Goal: Task Accomplishment & Management: Manage account settings

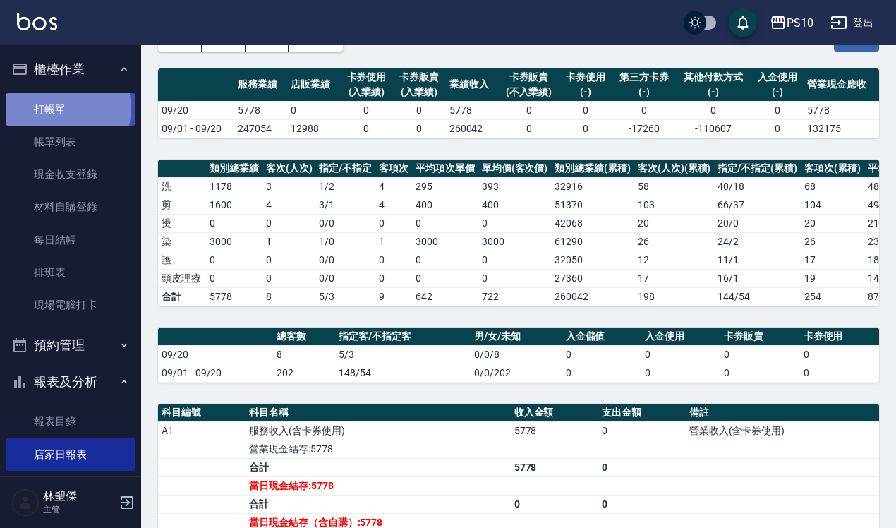
click at [64, 108] on link "打帳單" at bounding box center [71, 109] width 130 height 32
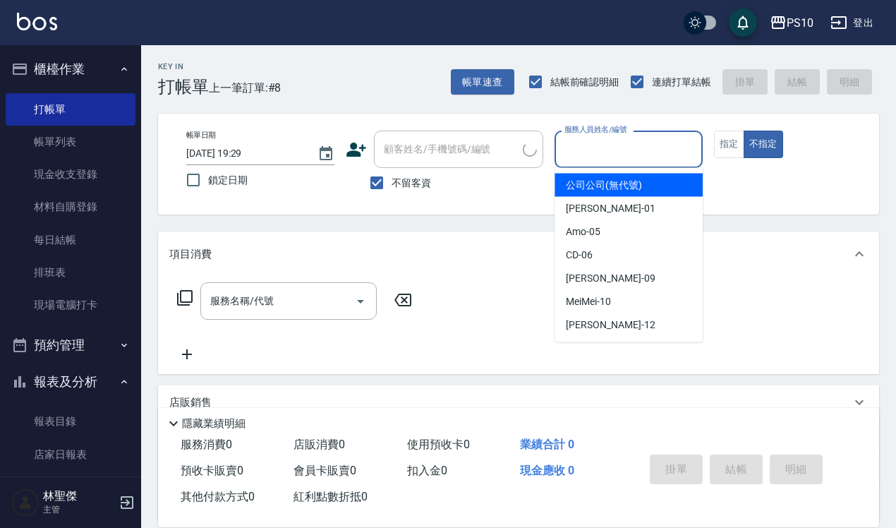
click at [661, 146] on input "服務人員姓名/編號" at bounding box center [628, 149] width 135 height 25
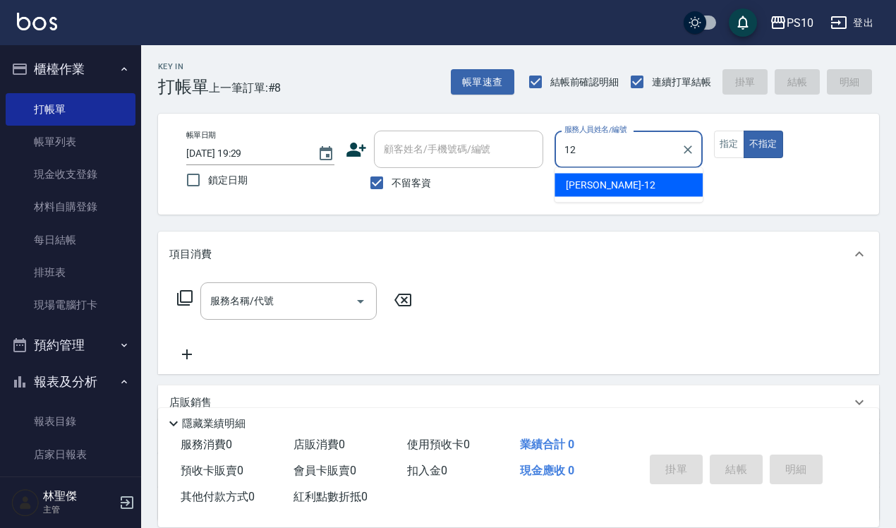
type input "[PERSON_NAME]-12"
type button "false"
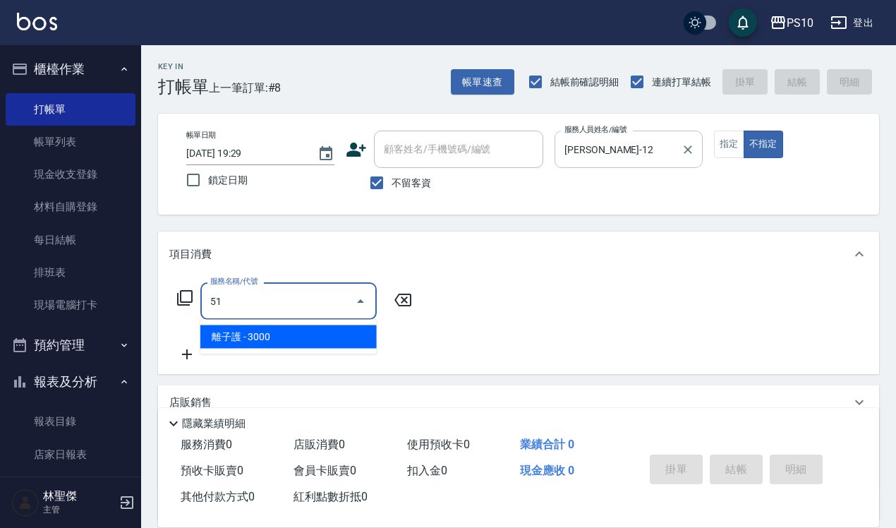
type input "5"
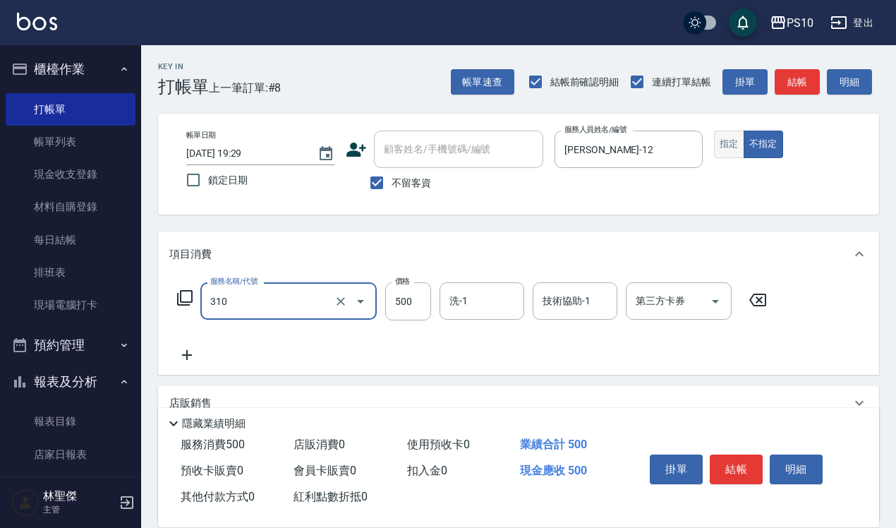
type input "單燙瀏海 (310)"
click at [722, 145] on button "指定" at bounding box center [729, 145] width 30 height 28
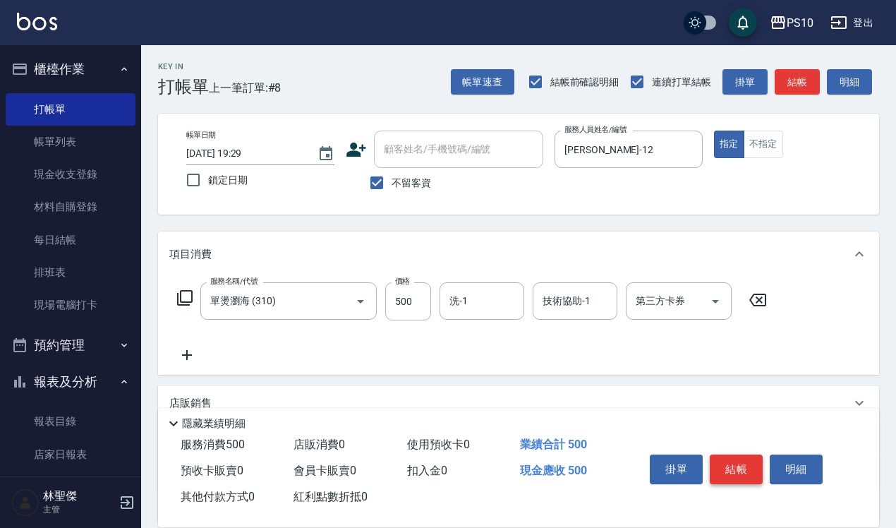
click at [728, 469] on button "結帳" at bounding box center [736, 469] width 53 height 30
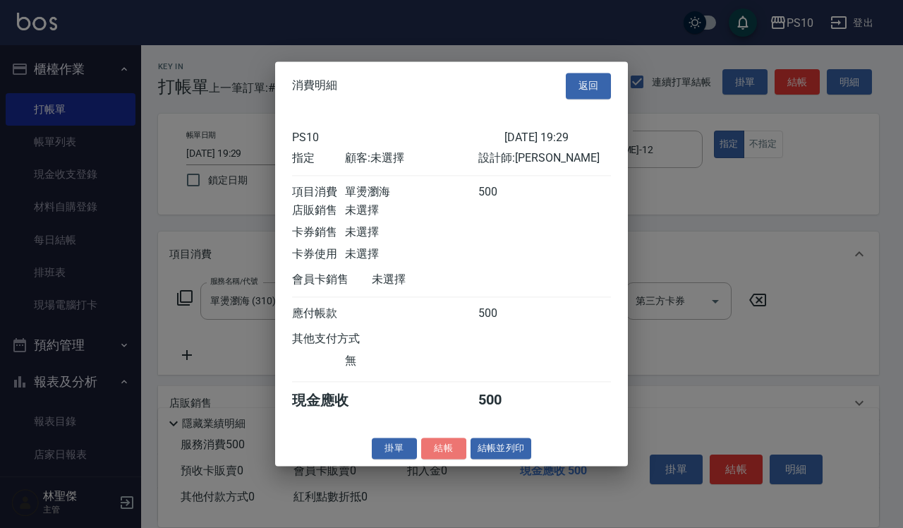
click at [443, 457] on button "結帳" at bounding box center [443, 448] width 45 height 22
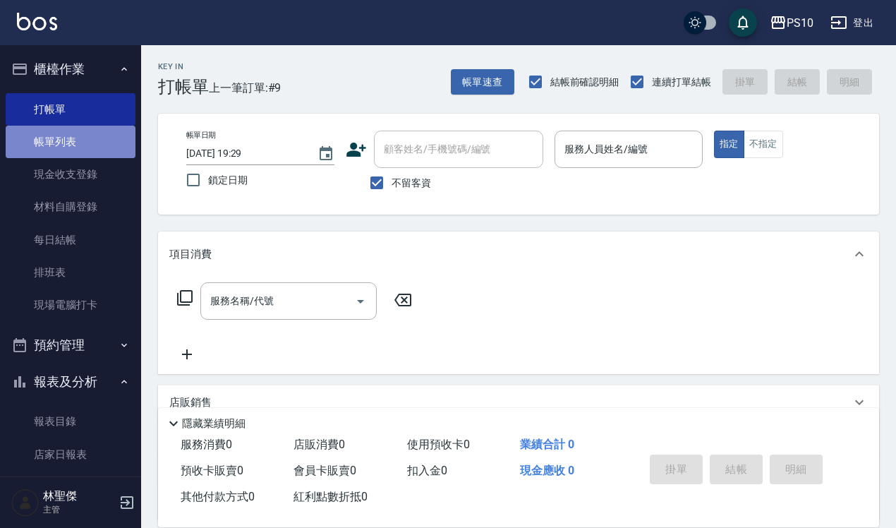
click at [87, 145] on link "帳單列表" at bounding box center [71, 142] width 130 height 32
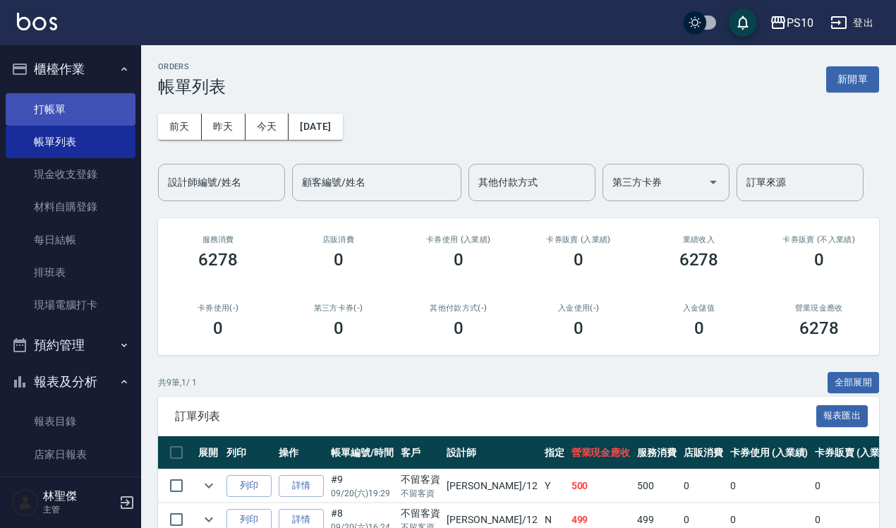
click at [92, 114] on link "打帳單" at bounding box center [71, 109] width 130 height 32
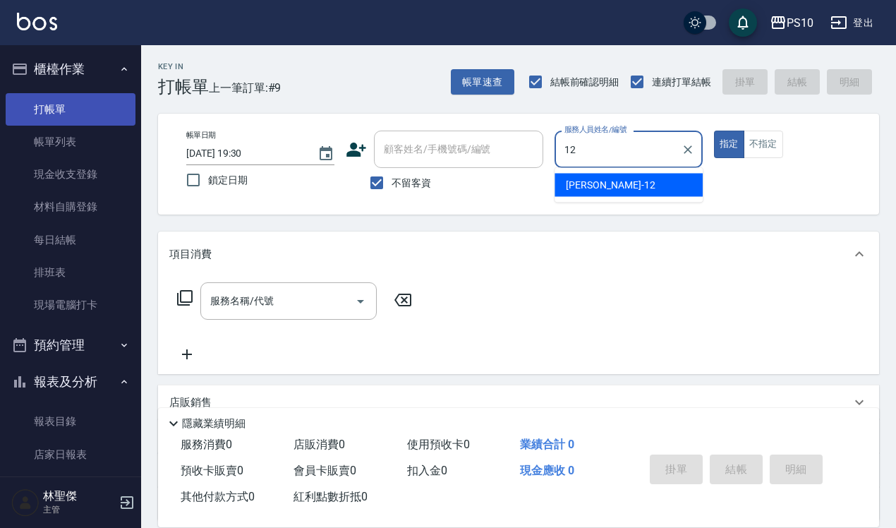
type input "[PERSON_NAME]-12"
type button "true"
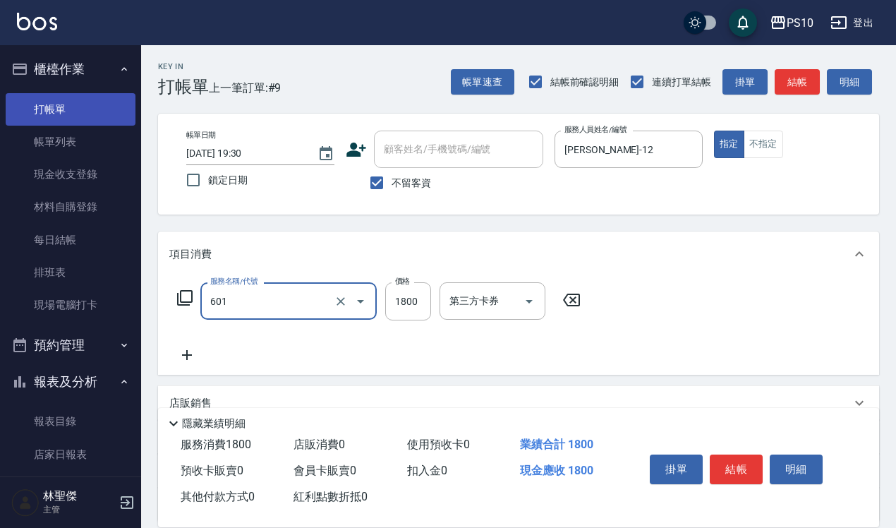
type input "醫學頭皮(601)"
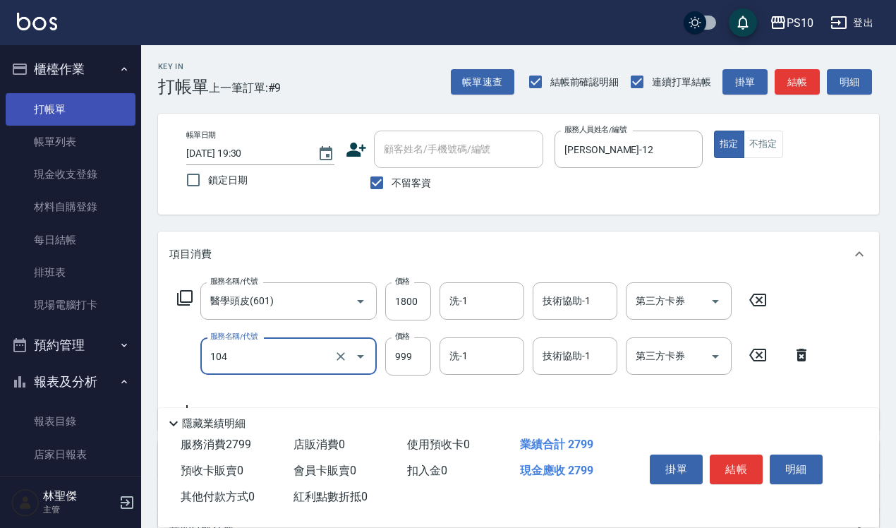
type input "SPA洗髮999(104)"
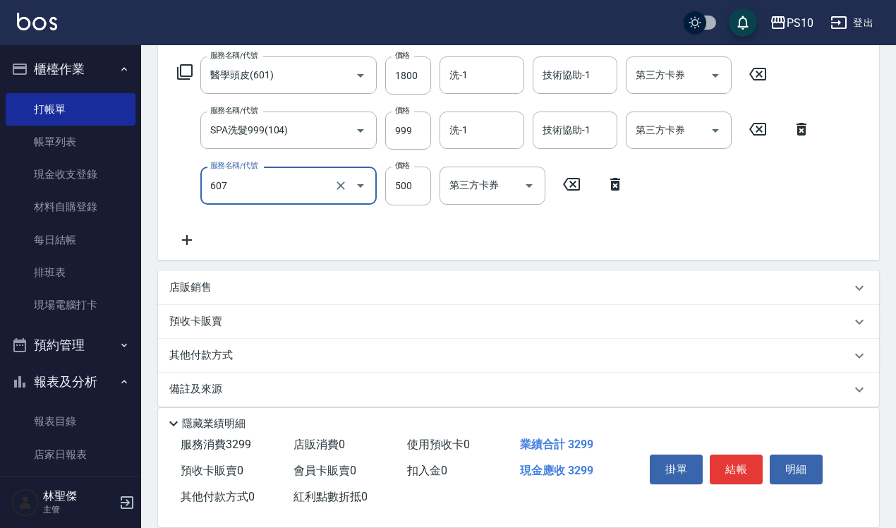
scroll to position [238, 0]
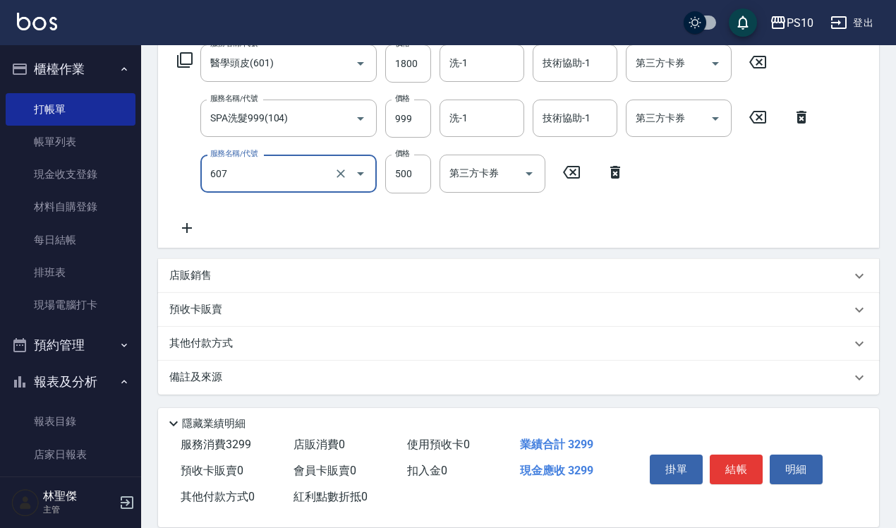
type input "肩頸按摩(607)"
click at [222, 339] on p "其他付款方式" at bounding box center [204, 344] width 71 height 16
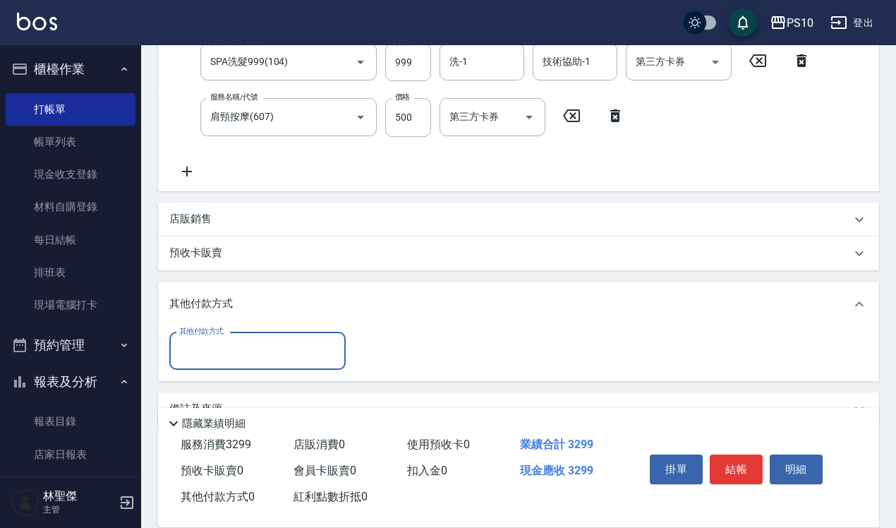
scroll to position [326, 0]
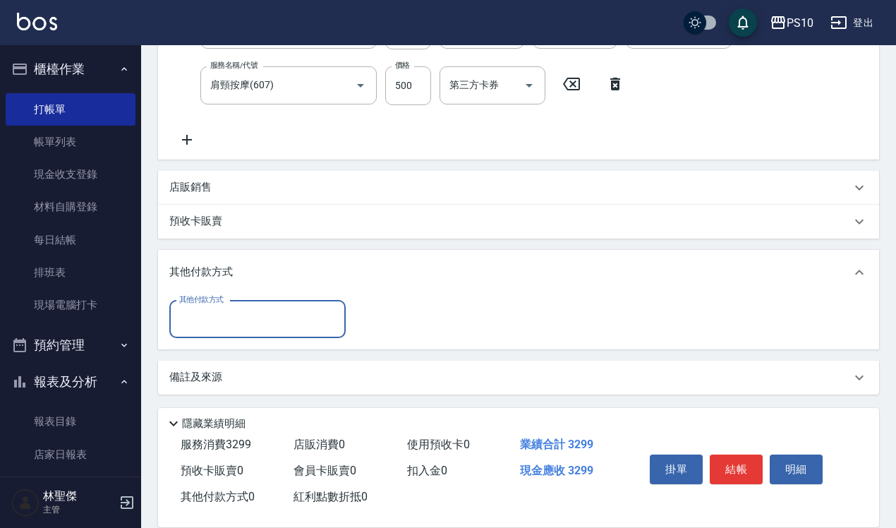
click at [240, 321] on input "其他付款方式" at bounding box center [258, 319] width 164 height 25
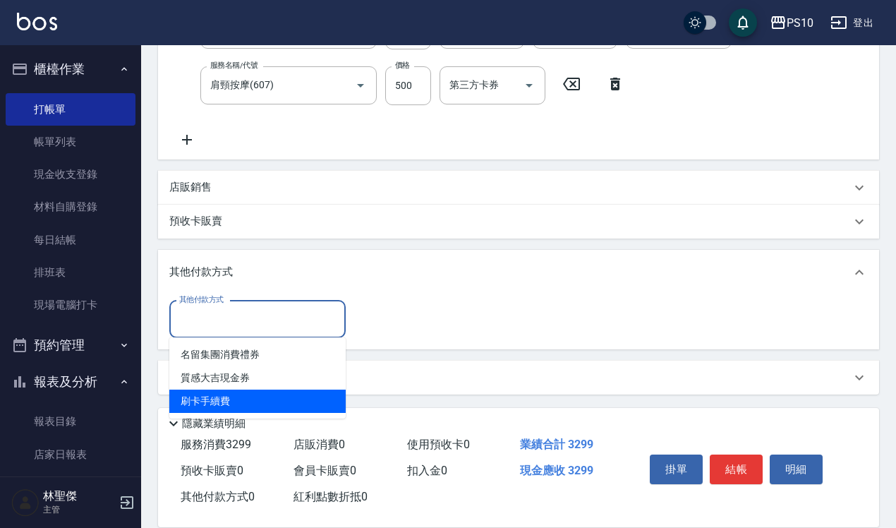
click at [231, 392] on span "刷卡手續費" at bounding box center [257, 400] width 176 height 23
type input "刷卡手續費"
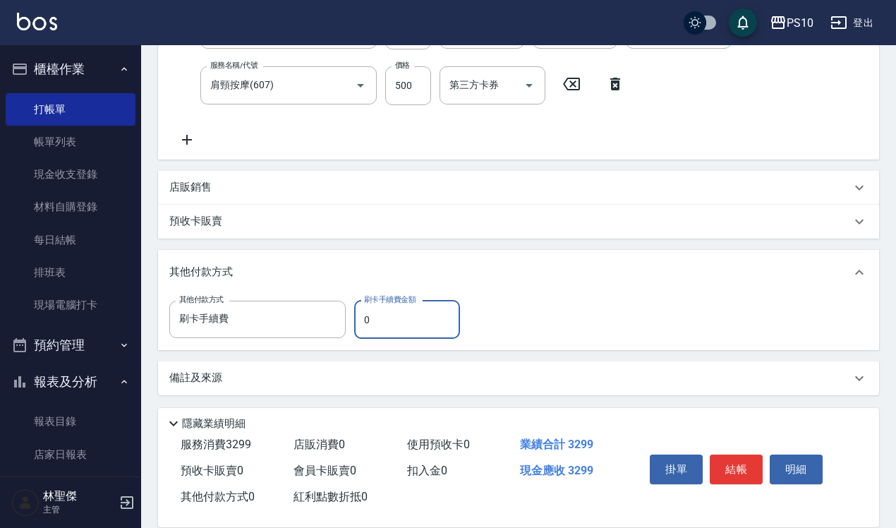
drag, startPoint x: 364, startPoint y: 313, endPoint x: 397, endPoint y: 314, distance: 32.5
click at [397, 314] on input "0" at bounding box center [407, 320] width 106 height 38
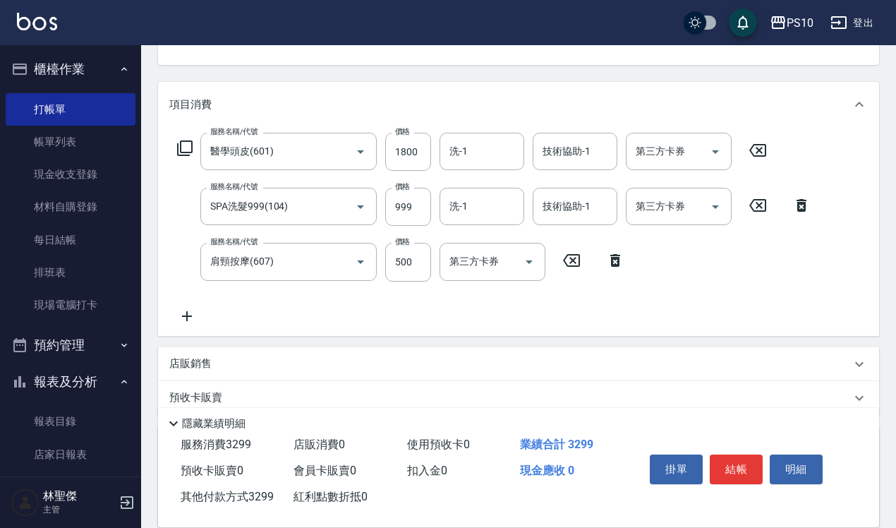
scroll to position [0, 0]
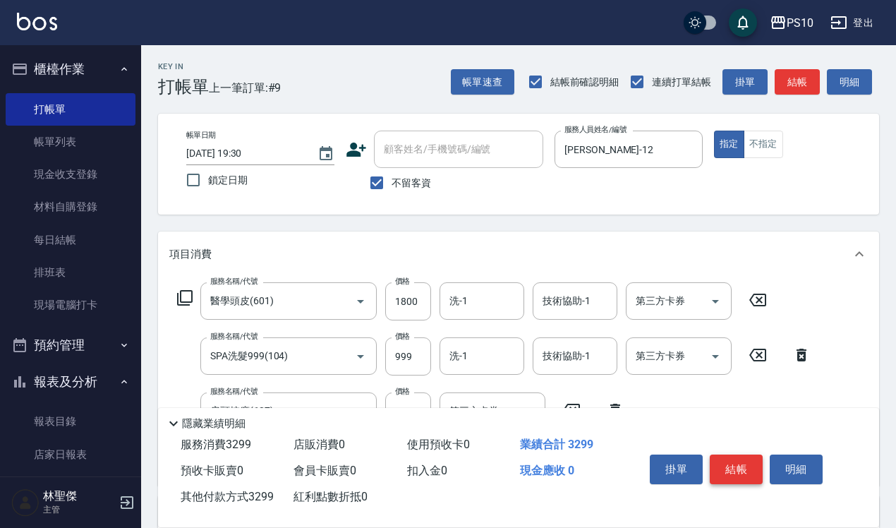
type input "3299"
click at [738, 466] on button "結帳" at bounding box center [736, 469] width 53 height 30
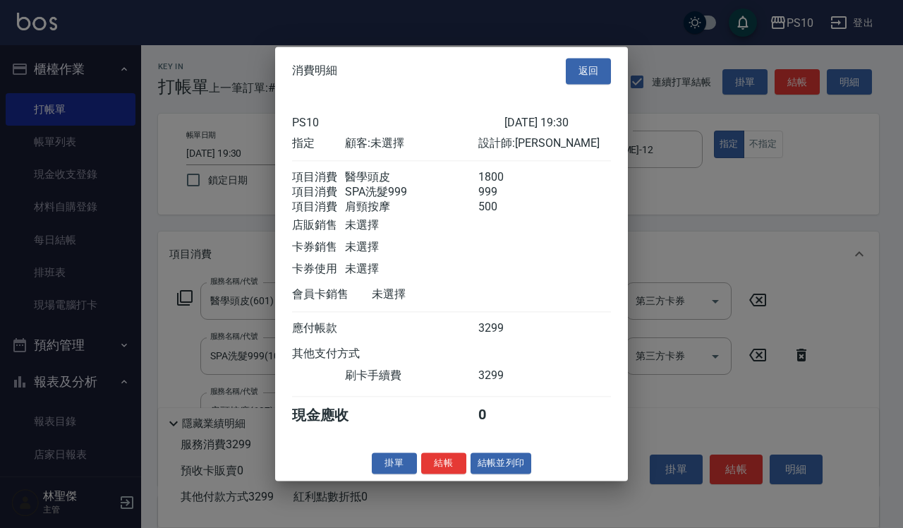
click at [442, 471] on button "結帳" at bounding box center [443, 463] width 45 height 22
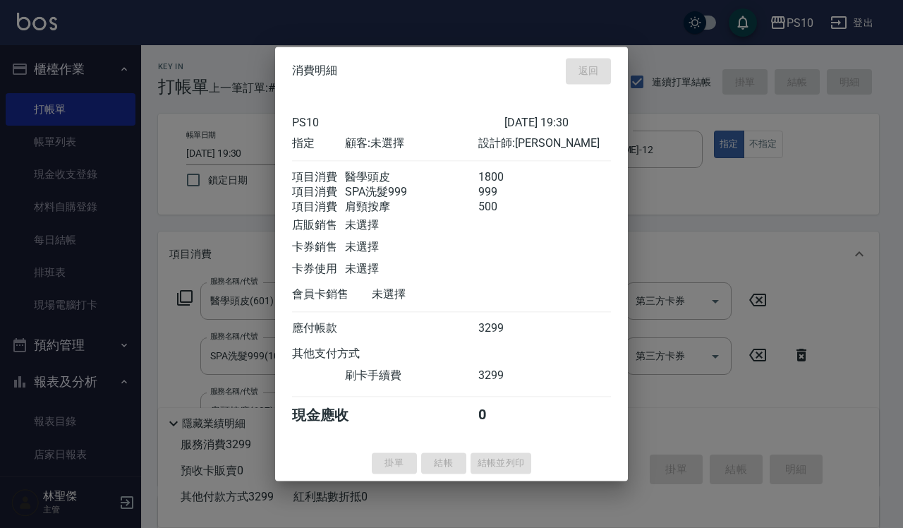
type input "[DATE] 19:31"
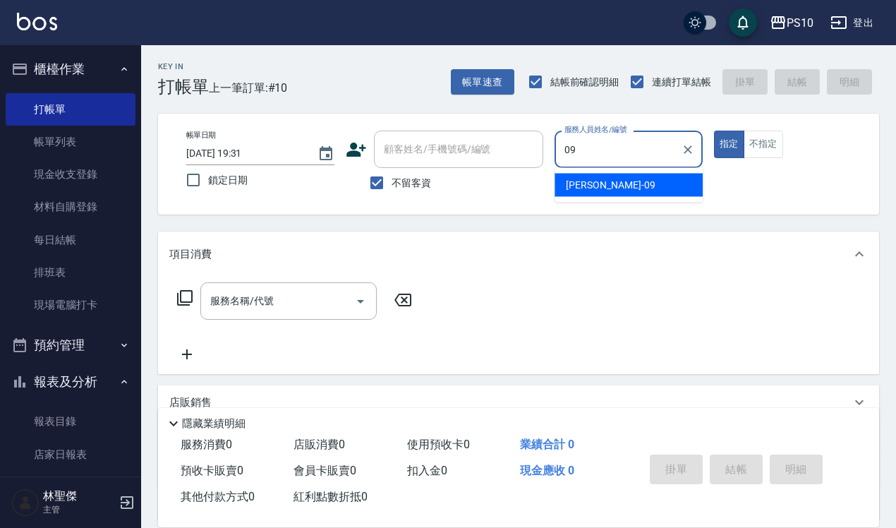
type input "[PERSON_NAME]-09"
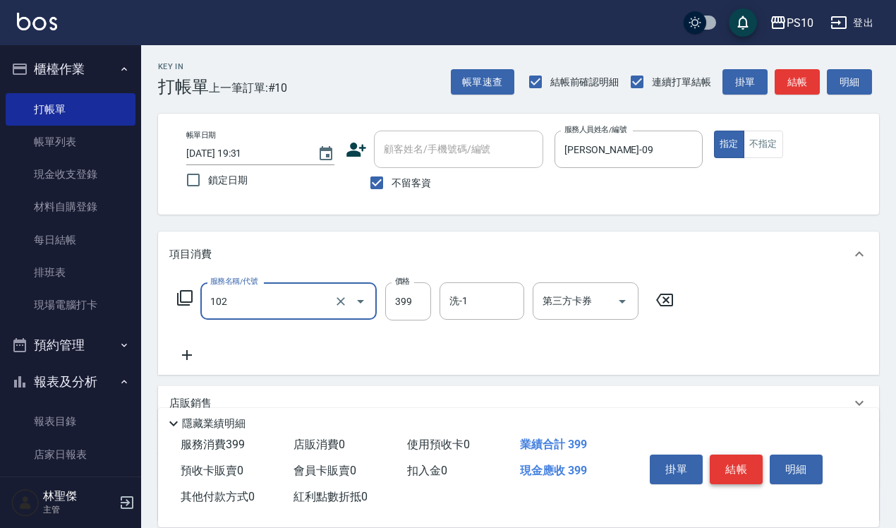
type input "SPA洗髮399(102)"
click at [734, 464] on button "結帳" at bounding box center [736, 469] width 53 height 30
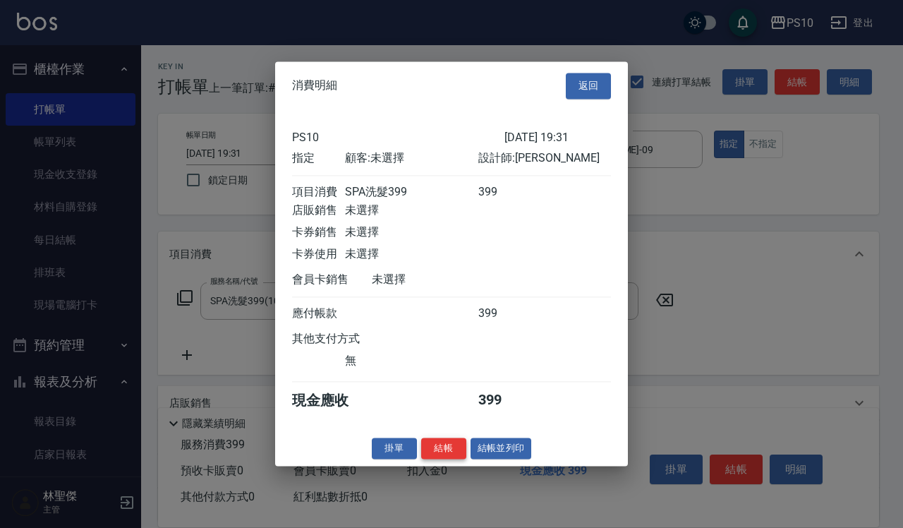
click at [452, 459] on button "結帳" at bounding box center [443, 448] width 45 height 22
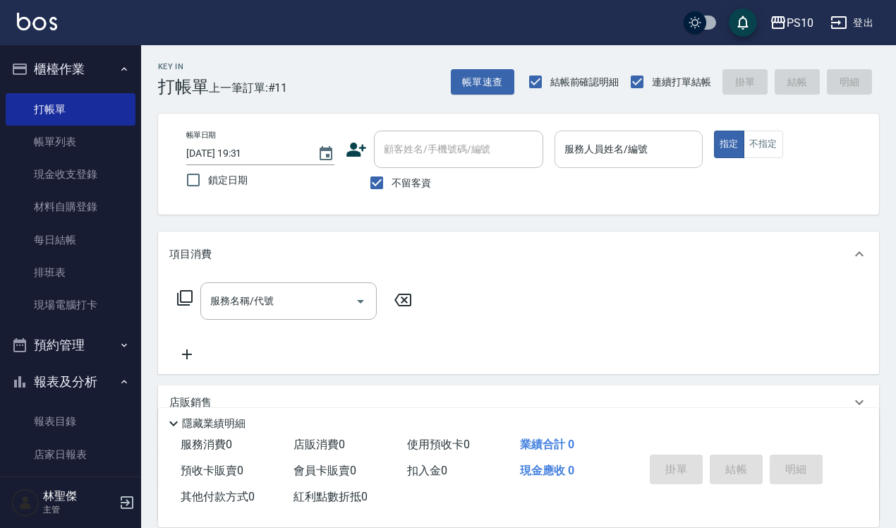
click at [641, 148] on div "服務人員姓名/編號 服務人員姓名/編號" at bounding box center [629, 149] width 148 height 37
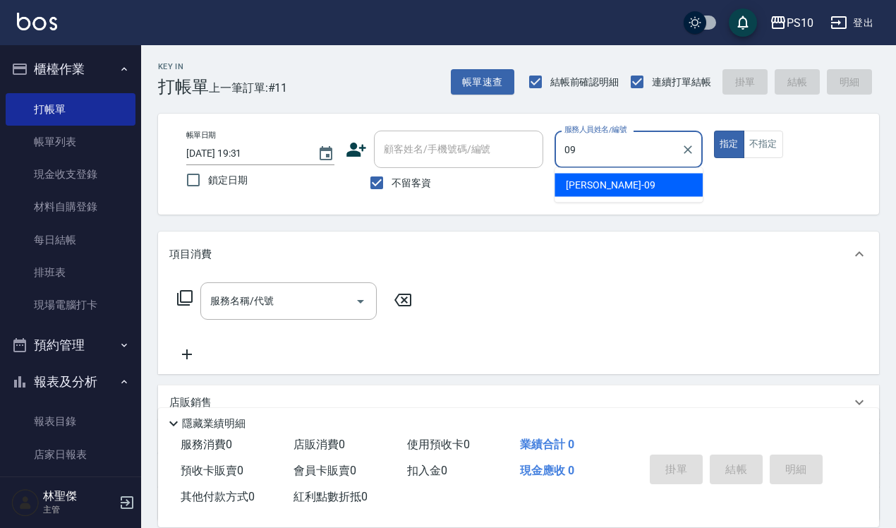
type input "[PERSON_NAME]-09"
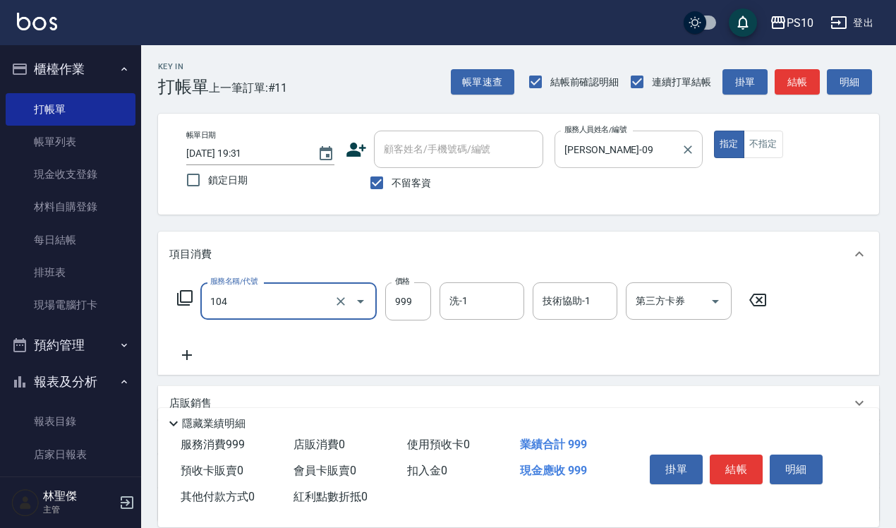
type input "SPA洗髮999(104)"
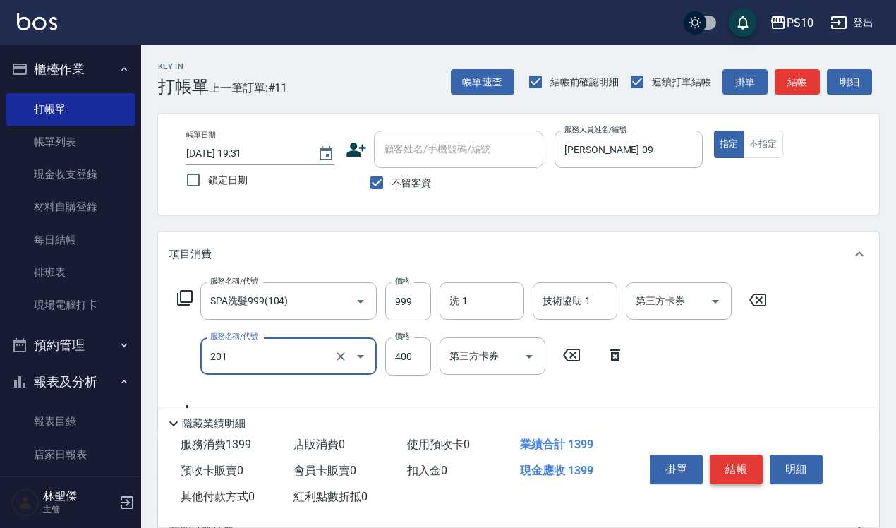
type input "剪髮(201)"
click at [732, 473] on button "結帳" at bounding box center [736, 469] width 53 height 30
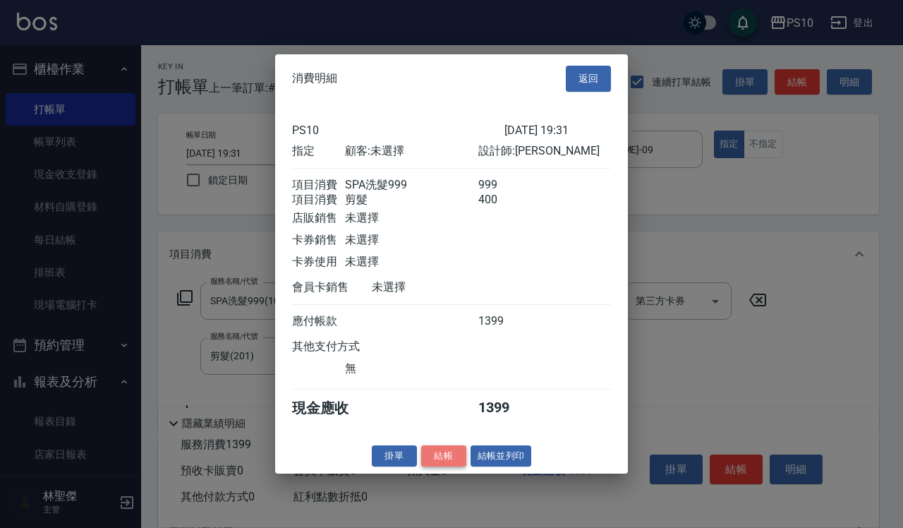
click at [452, 466] on button "結帳" at bounding box center [443, 456] width 45 height 22
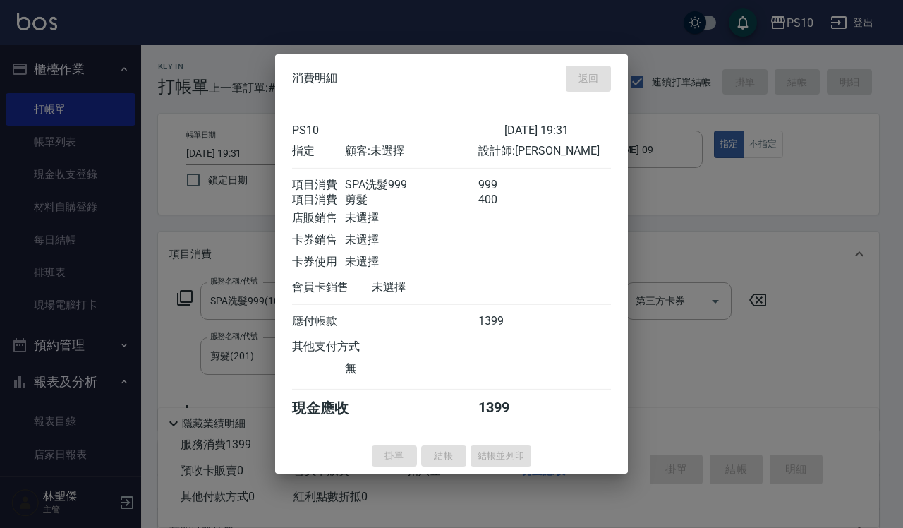
type input "[DATE] 20:18"
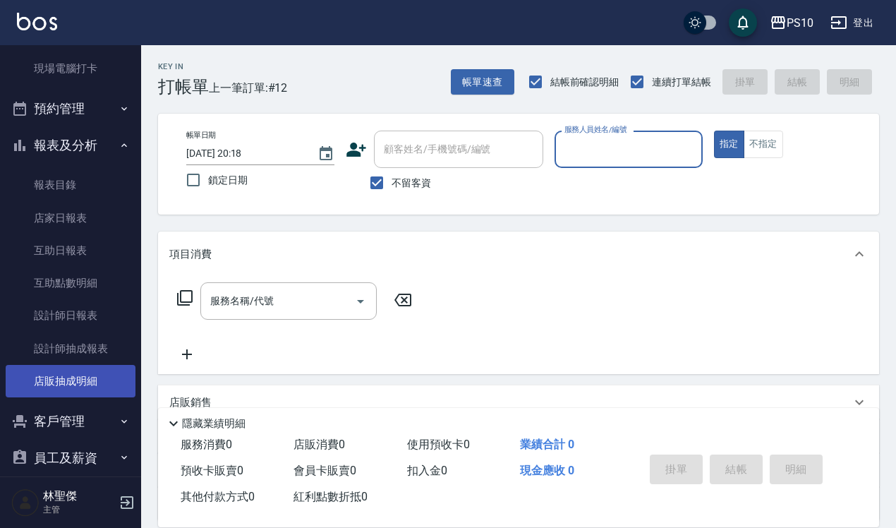
scroll to position [265, 0]
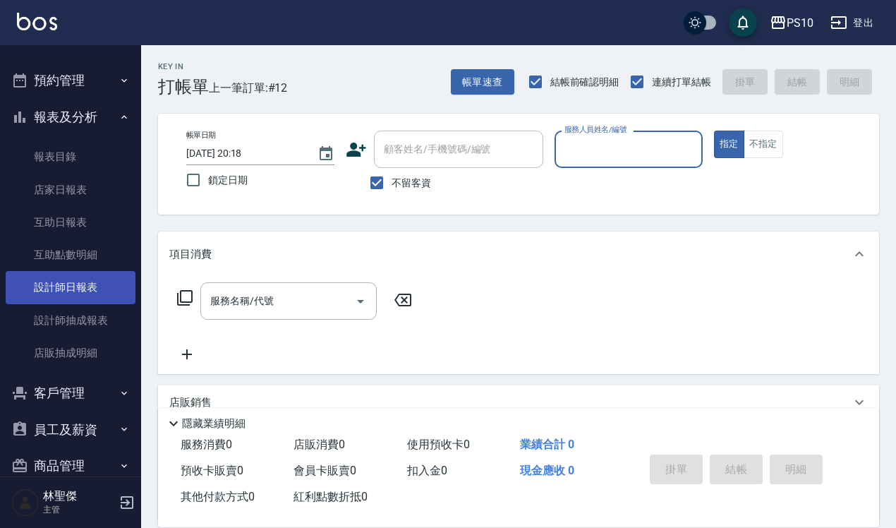
click at [79, 283] on link "設計師日報表" at bounding box center [71, 287] width 130 height 32
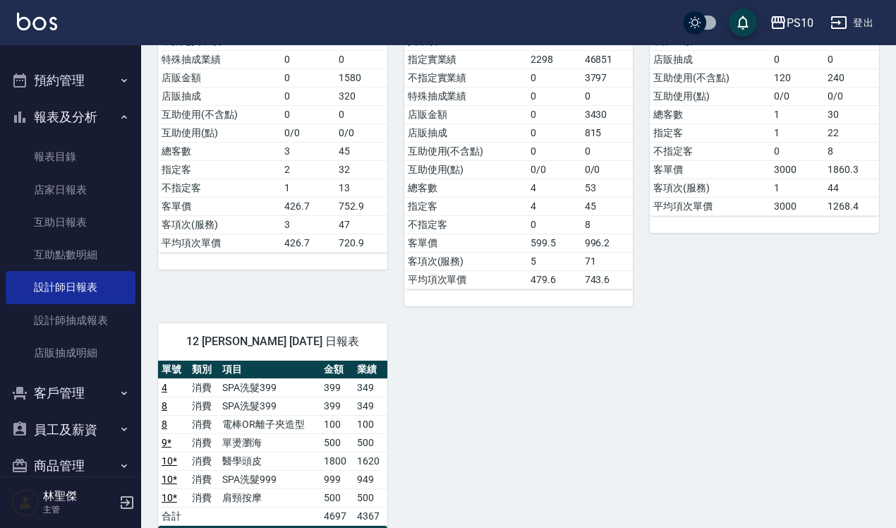
scroll to position [88, 0]
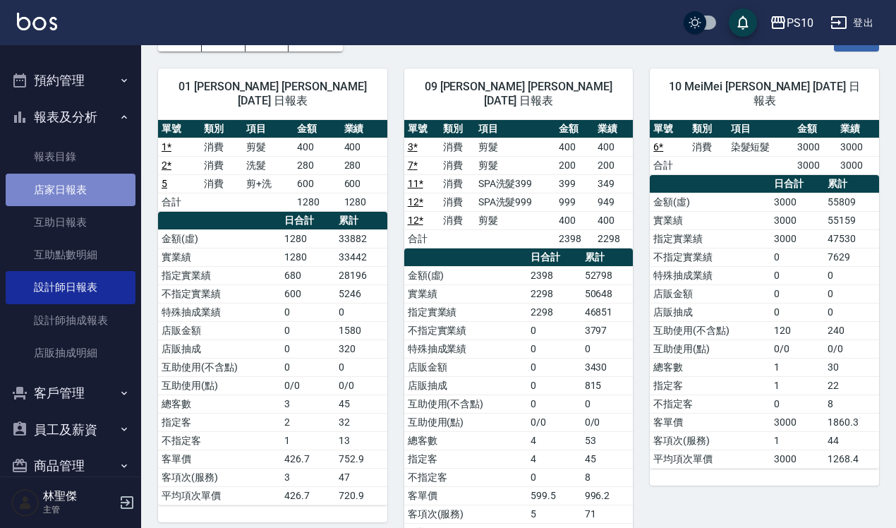
click at [71, 192] on link "店家日報表" at bounding box center [71, 190] width 130 height 32
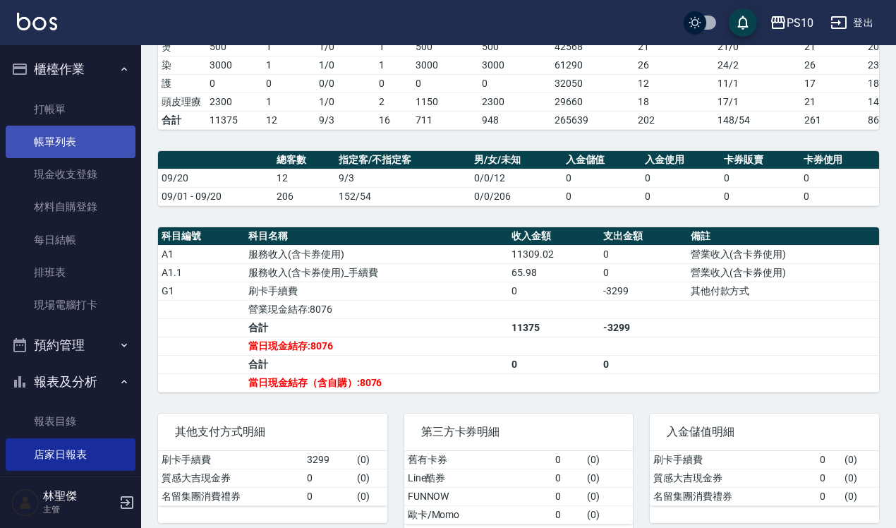
click at [83, 141] on link "帳單列表" at bounding box center [71, 142] width 130 height 32
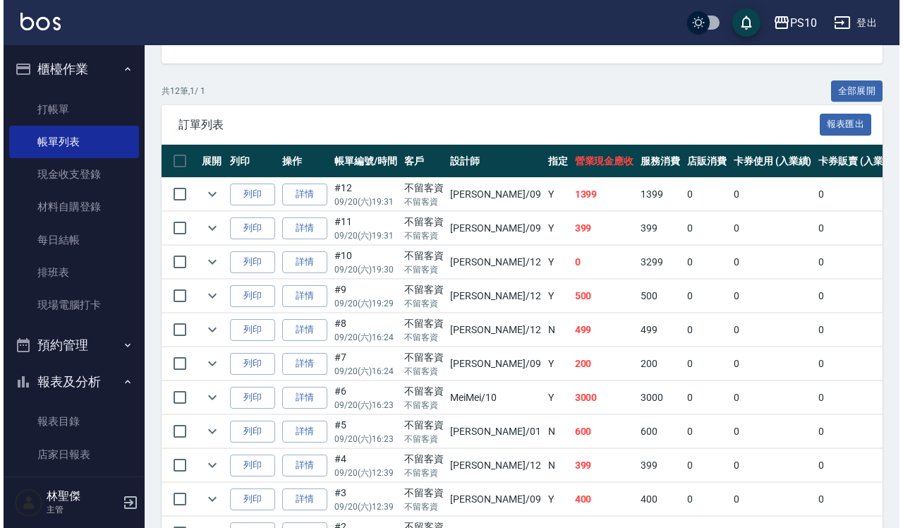
scroll to position [353, 0]
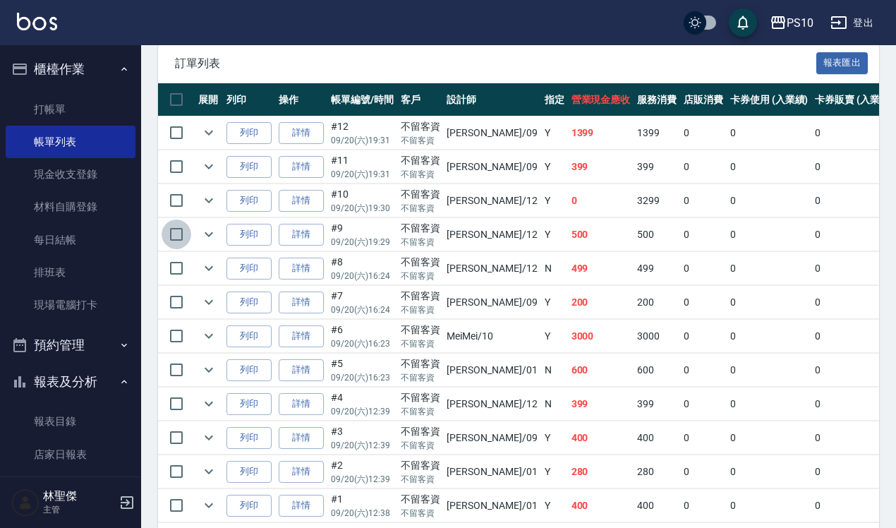
click at [187, 235] on input "checkbox" at bounding box center [177, 234] width 30 height 30
checkbox input "true"
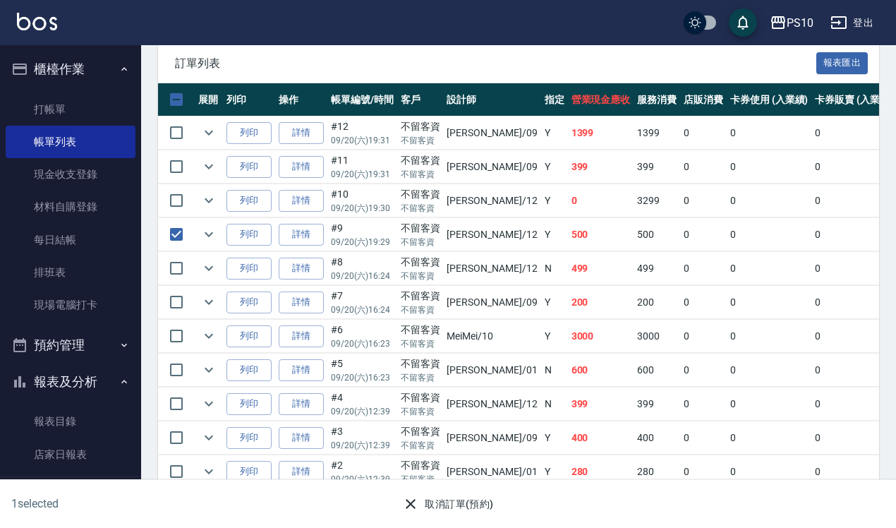
click at [466, 513] on button "取消訂單(預約)" at bounding box center [448, 504] width 102 height 26
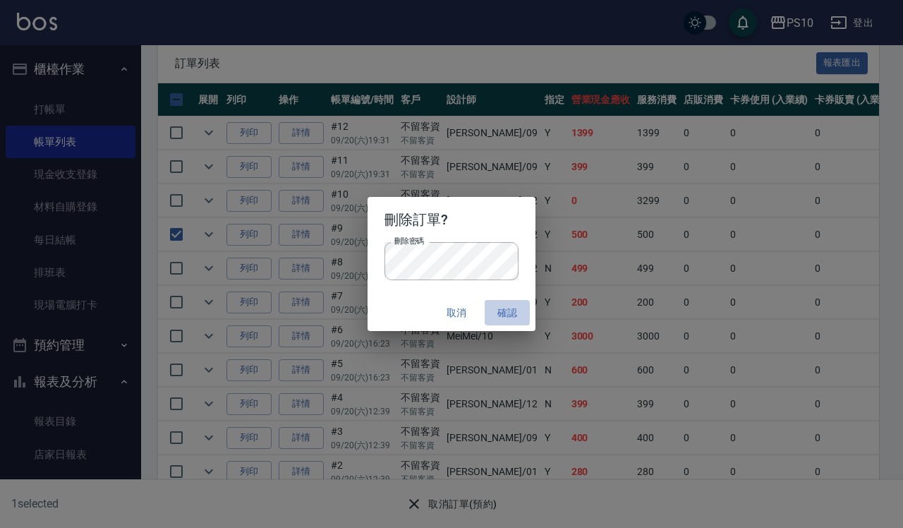
click at [509, 308] on button "確認" at bounding box center [507, 313] width 45 height 26
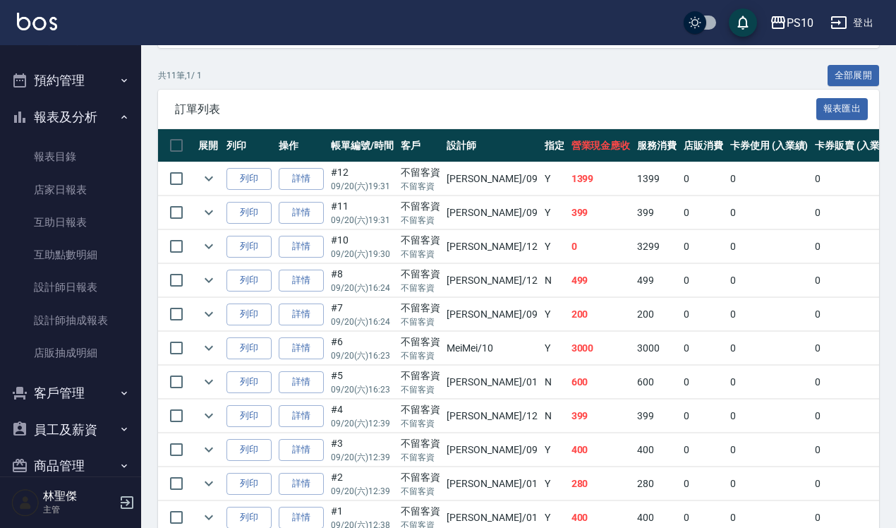
scroll to position [385, 0]
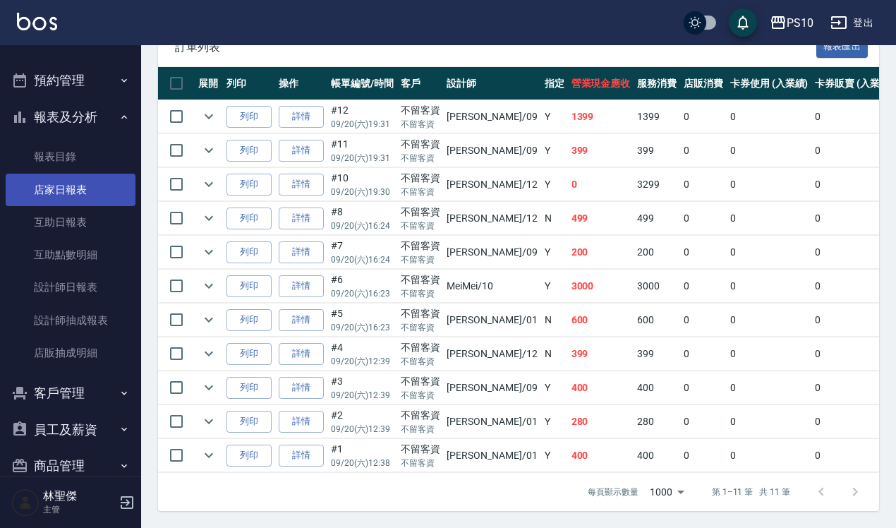
click at [49, 195] on link "店家日報表" at bounding box center [71, 190] width 130 height 32
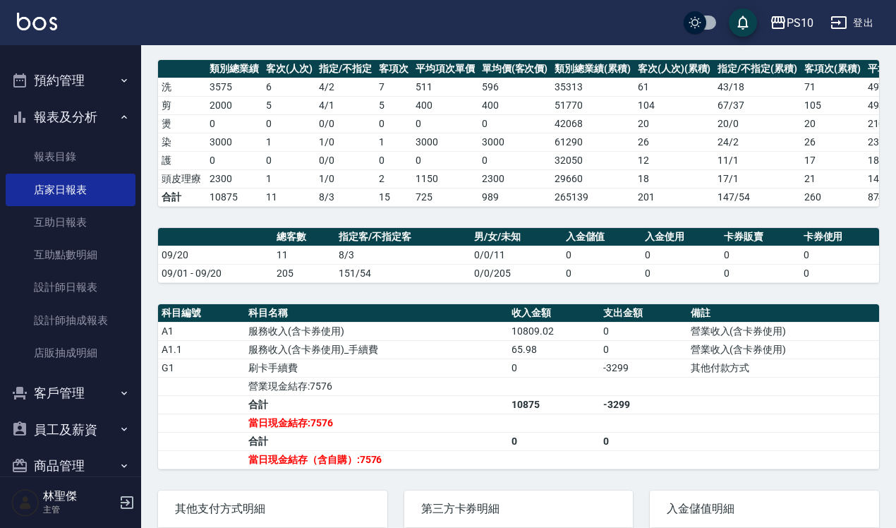
scroll to position [311, 0]
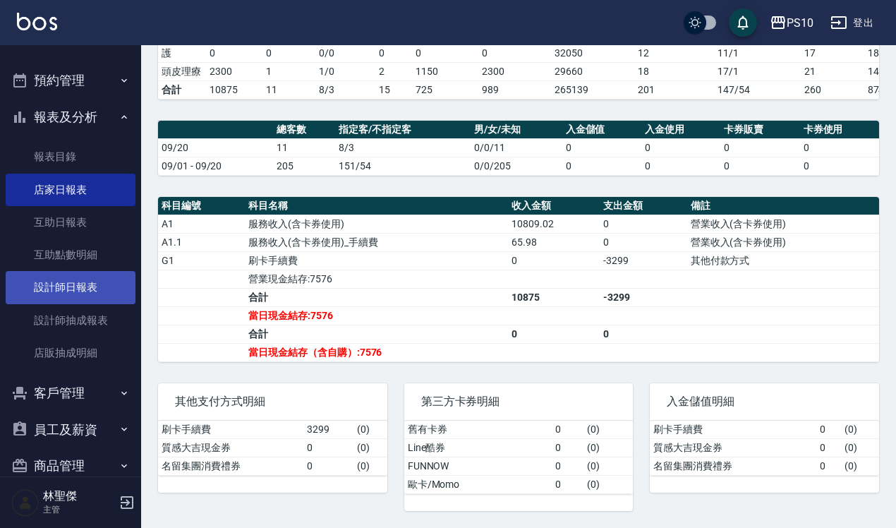
click at [87, 275] on link "設計師日報表" at bounding box center [71, 287] width 130 height 32
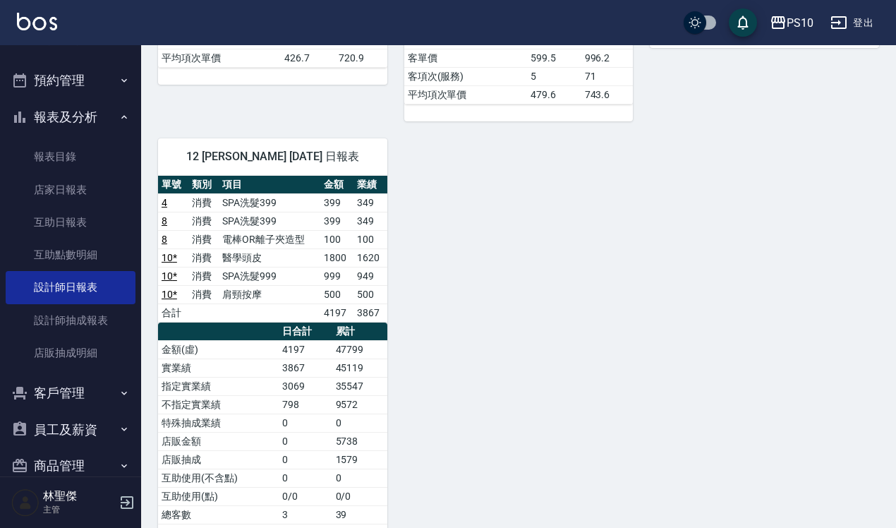
scroll to position [617, 0]
